Goal: Communication & Community: Answer question/provide support

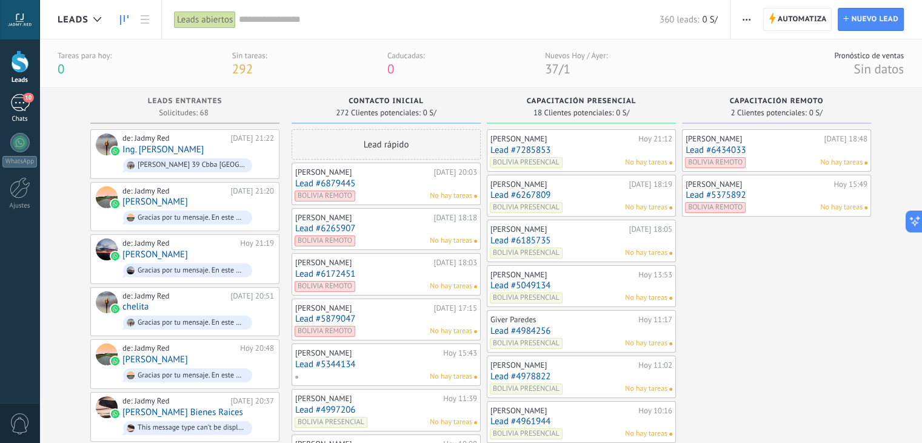
click at [29, 105] on div "10" at bounding box center [19, 103] width 19 height 18
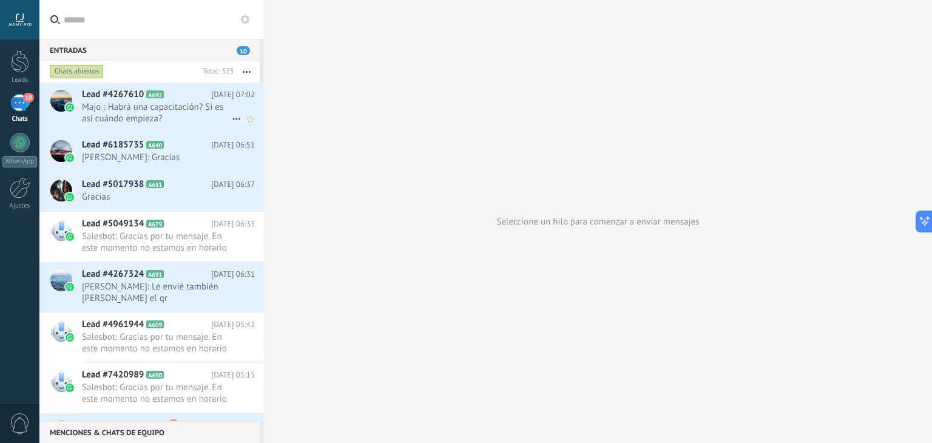
click at [160, 102] on span "Majo : Habrá una capacitación? Si es así cuándo empieza?" at bounding box center [157, 112] width 150 height 23
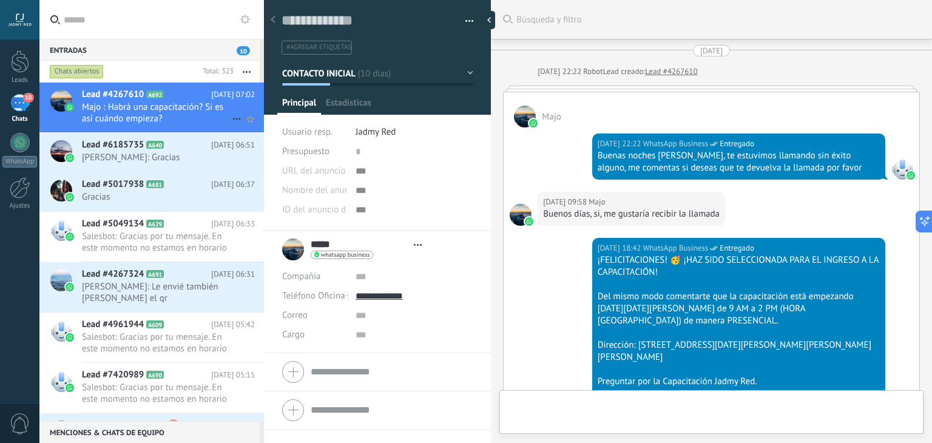
type textarea "**********"
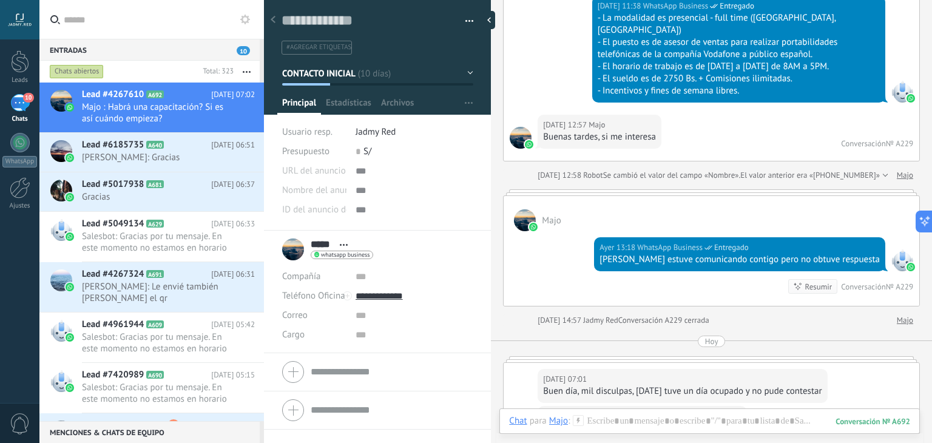
scroll to position [913, 0]
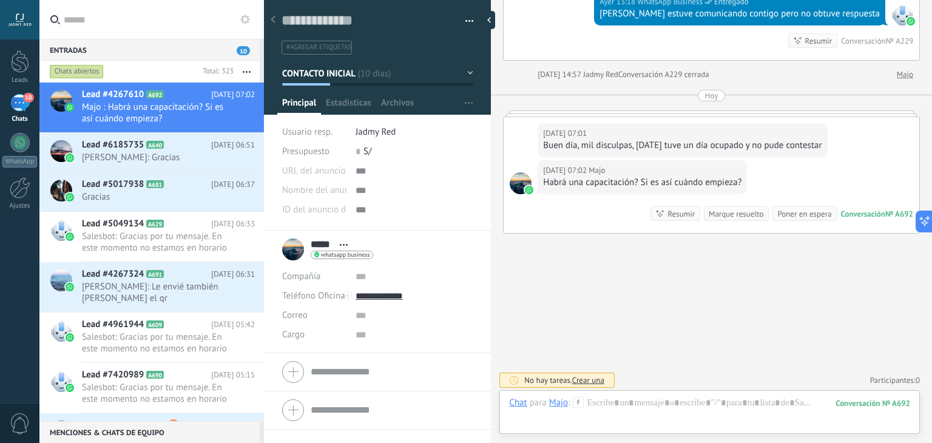
type input "****"
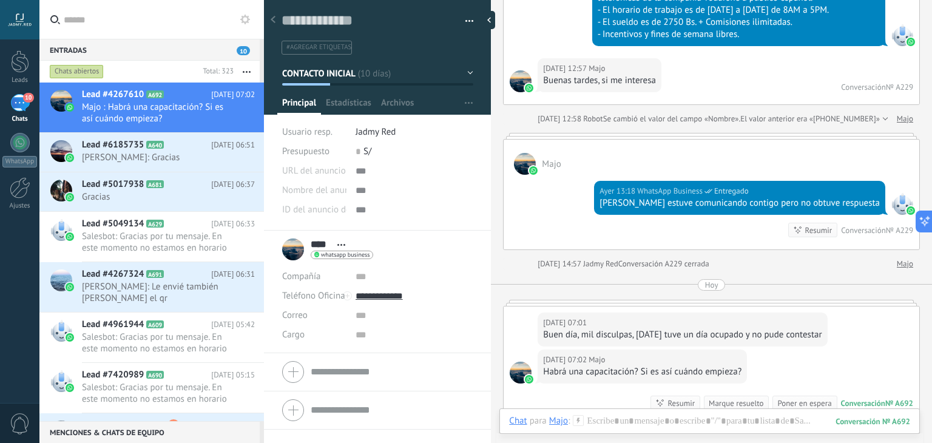
scroll to position [724, 0]
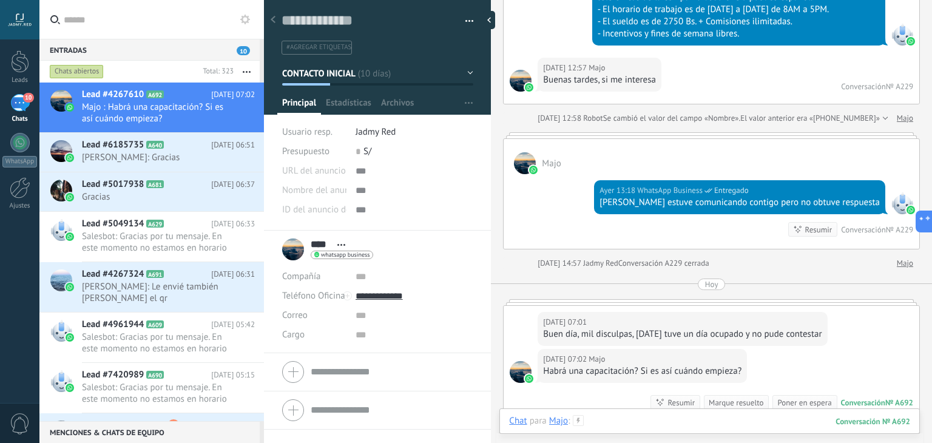
click at [663, 415] on div at bounding box center [709, 433] width 401 height 36
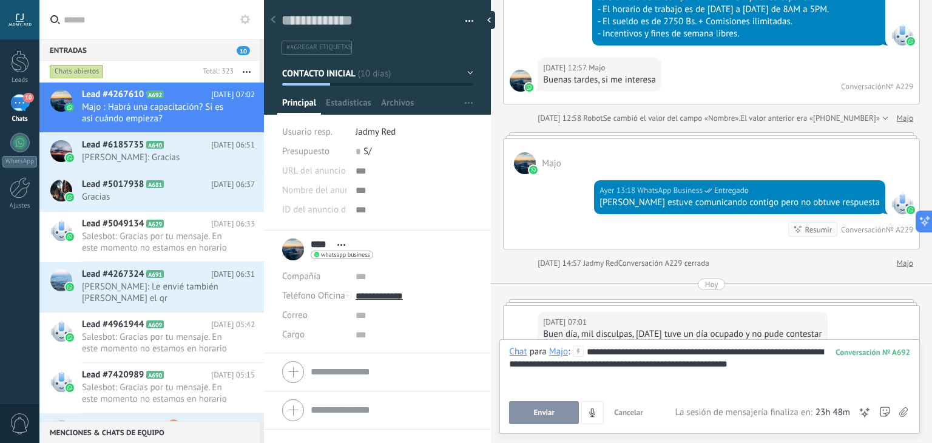
click at [543, 414] on span "Enviar" at bounding box center [544, 412] width 21 height 8
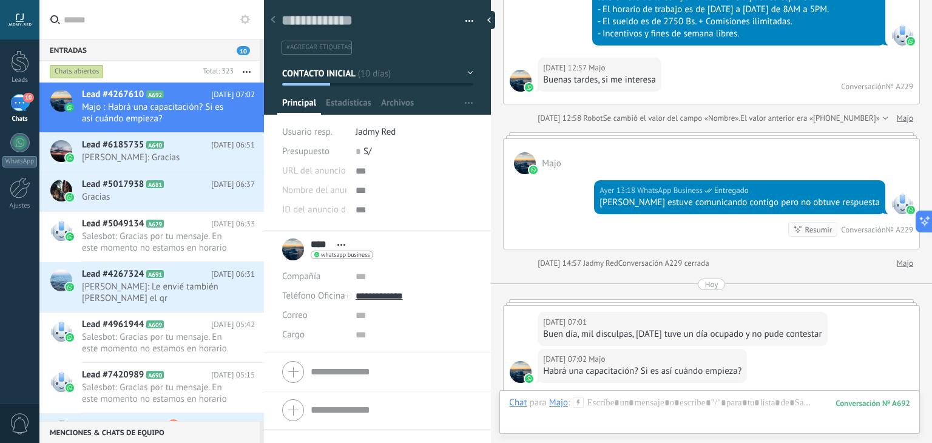
scroll to position [967, 0]
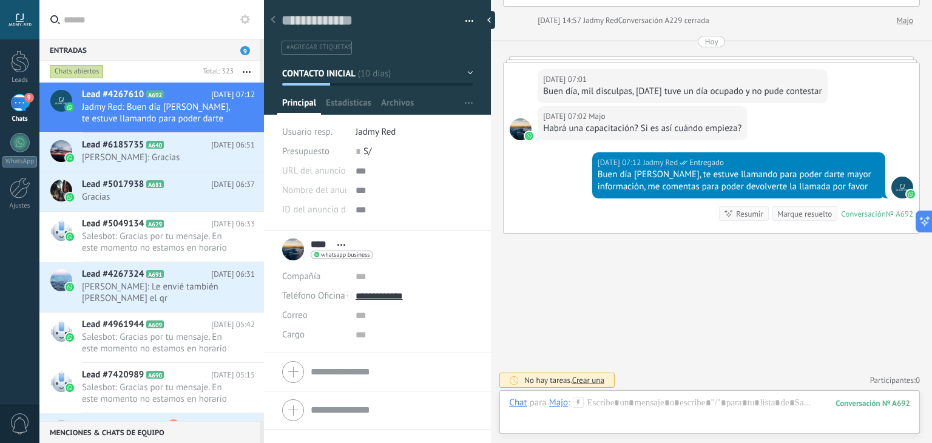
click at [246, 20] on icon at bounding box center [245, 20] width 10 height 10
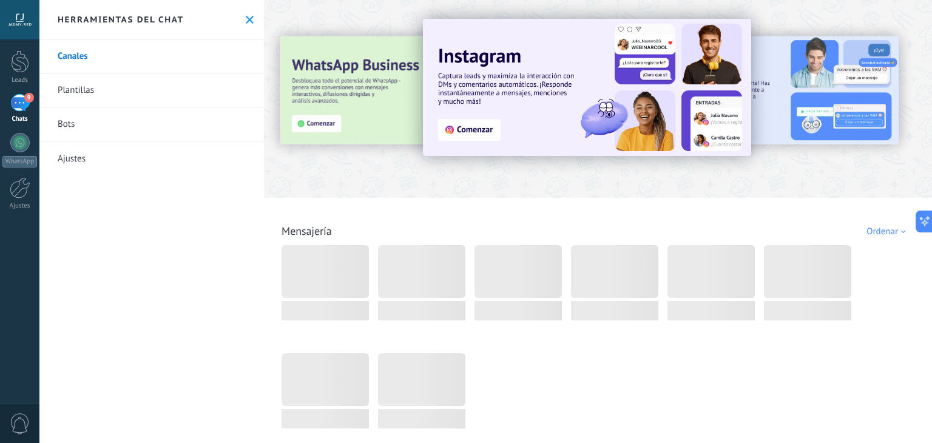
click at [64, 96] on link "Plantillas" at bounding box center [151, 90] width 224 height 34
